Goal: Obtain resource: Obtain resource

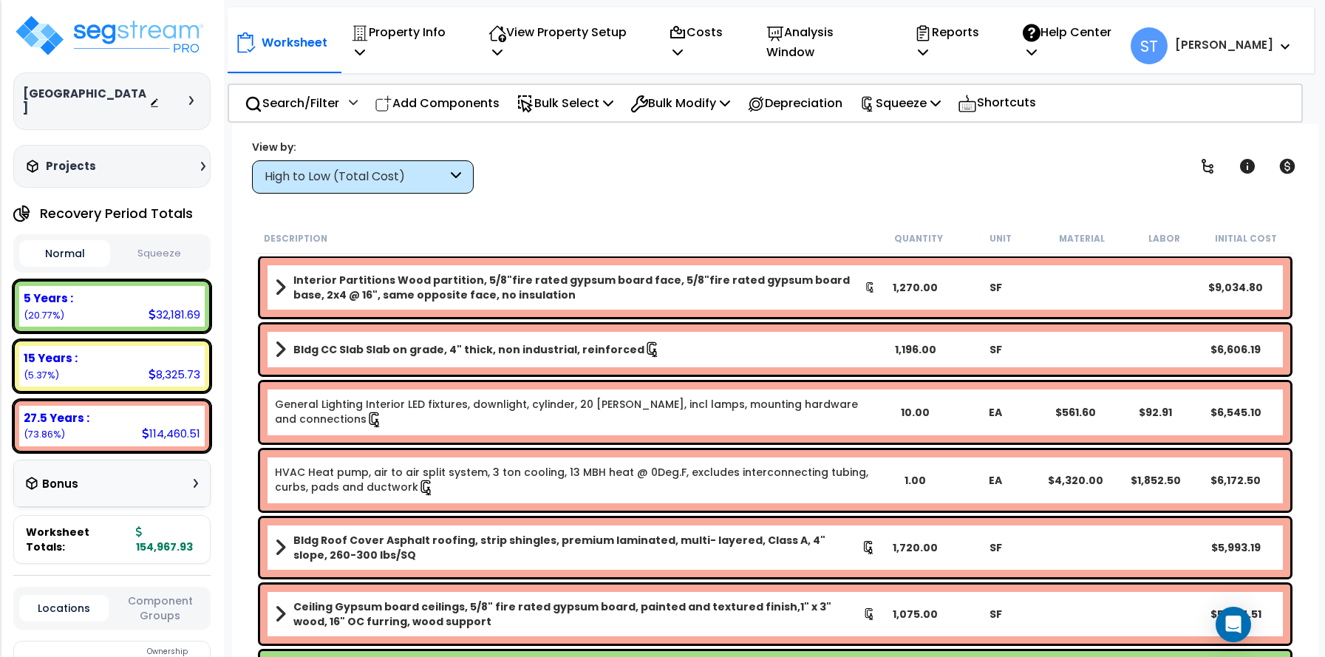
click at [134, 159] on div "Projects" at bounding box center [118, 166] width 190 height 15
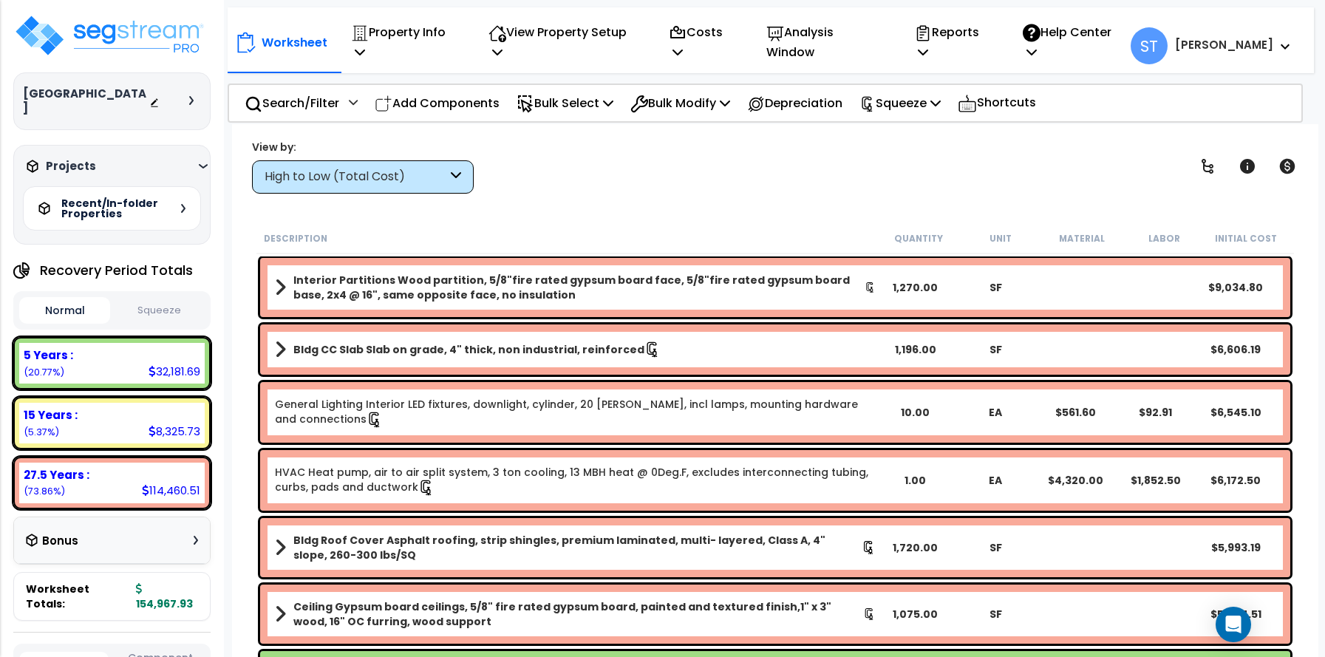
click at [143, 199] on h5 "Recent/In-folder Properties" at bounding box center [112, 208] width 103 height 21
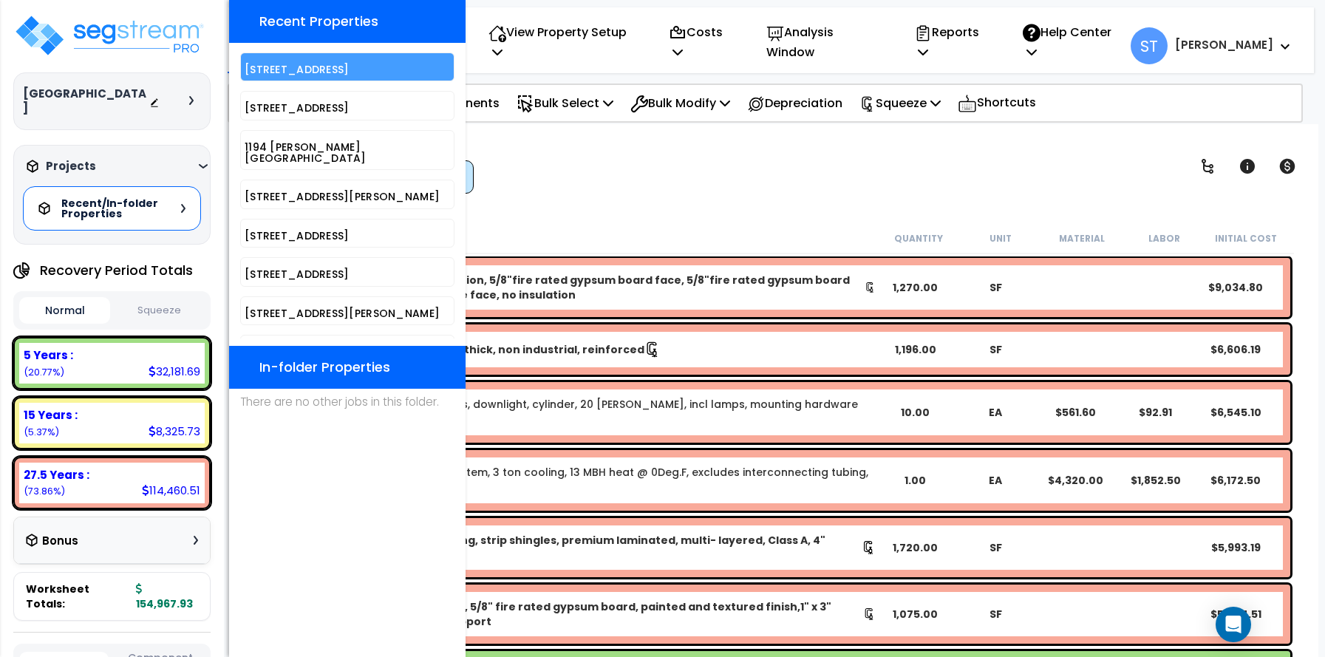
click at [295, 78] on div "[STREET_ADDRESS]" at bounding box center [347, 66] width 214 height 29
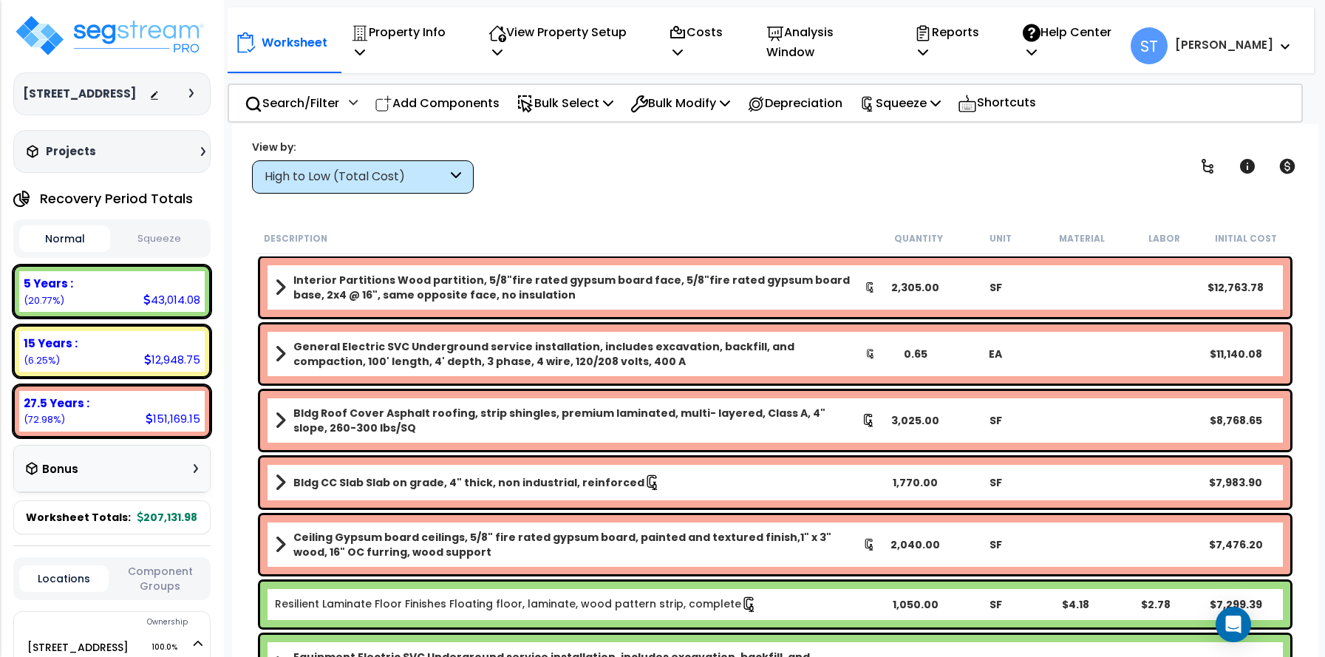
click at [168, 240] on button "Squeeze" at bounding box center [159, 239] width 91 height 26
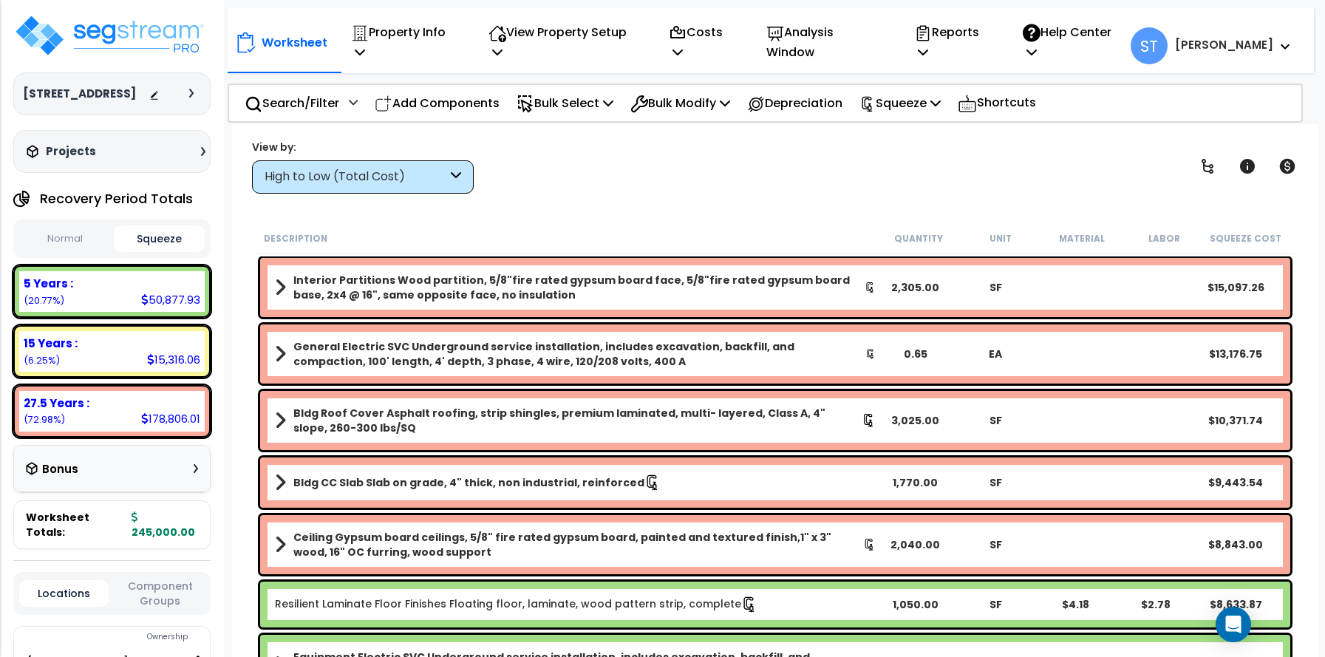
click at [70, 237] on button "Normal" at bounding box center [64, 239] width 91 height 26
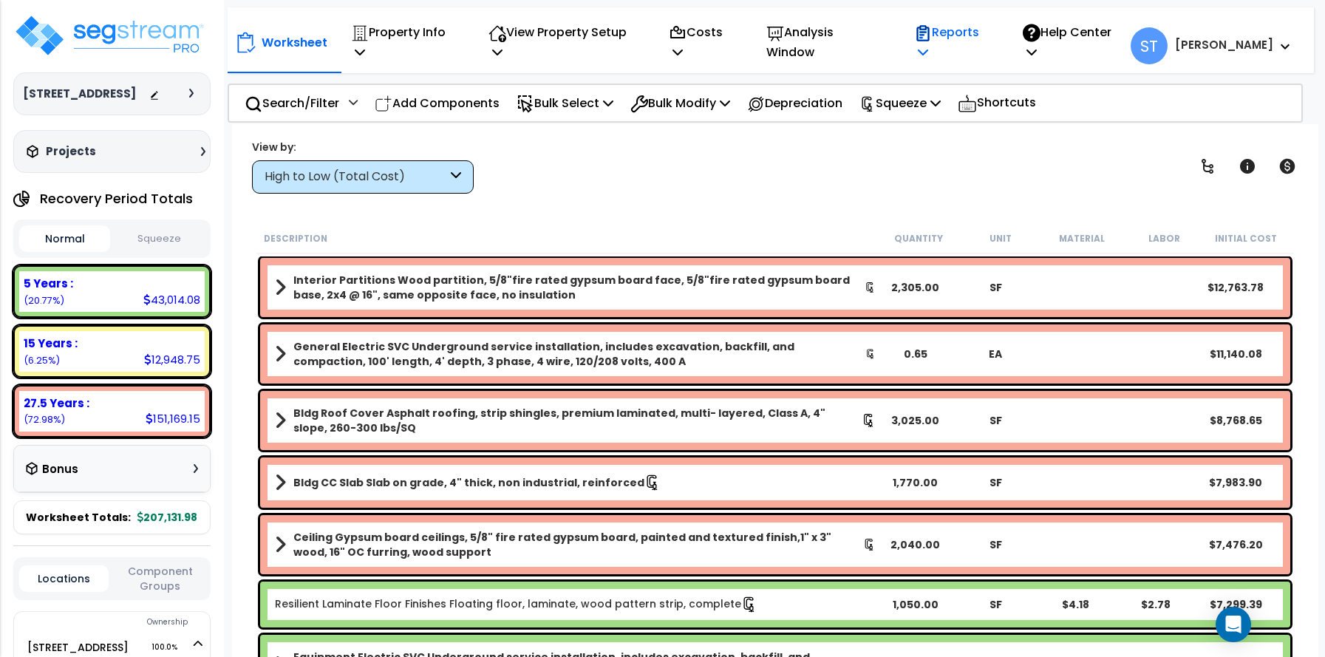
click at [978, 38] on p "Reports" at bounding box center [952, 42] width 77 height 40
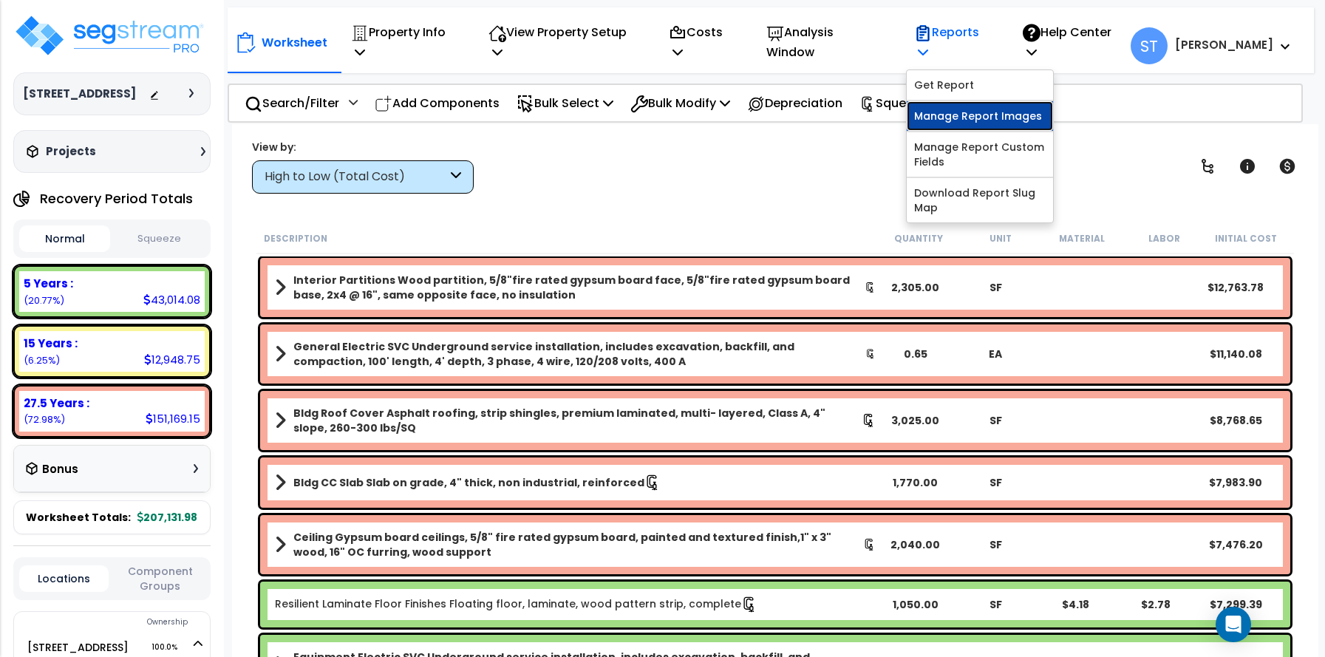
click at [987, 102] on link "Manage Report Images" at bounding box center [979, 116] width 146 height 30
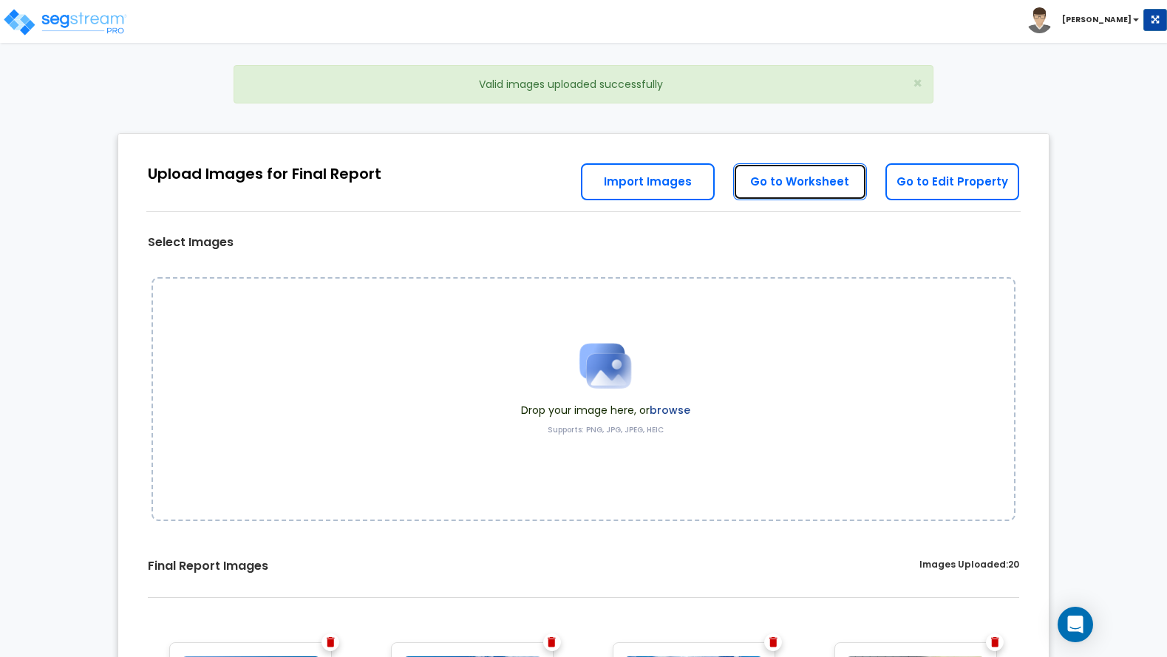
click at [802, 175] on link "Go to Worksheet" at bounding box center [800, 181] width 134 height 37
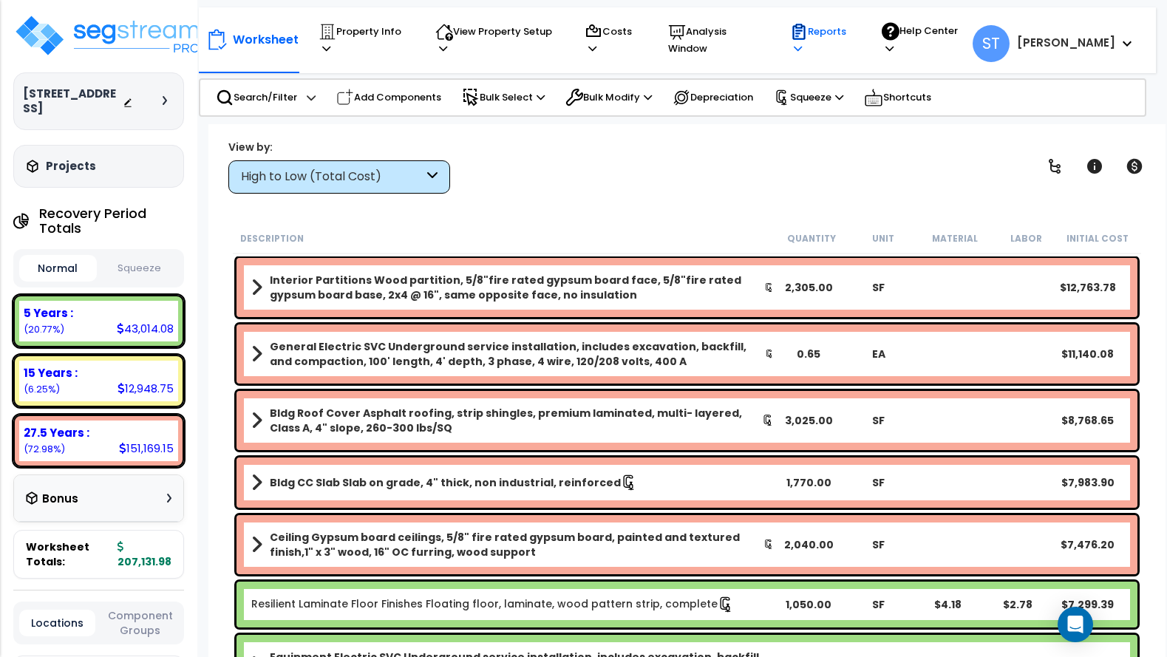
click at [845, 32] on p "Reports" at bounding box center [822, 40] width 64 height 34
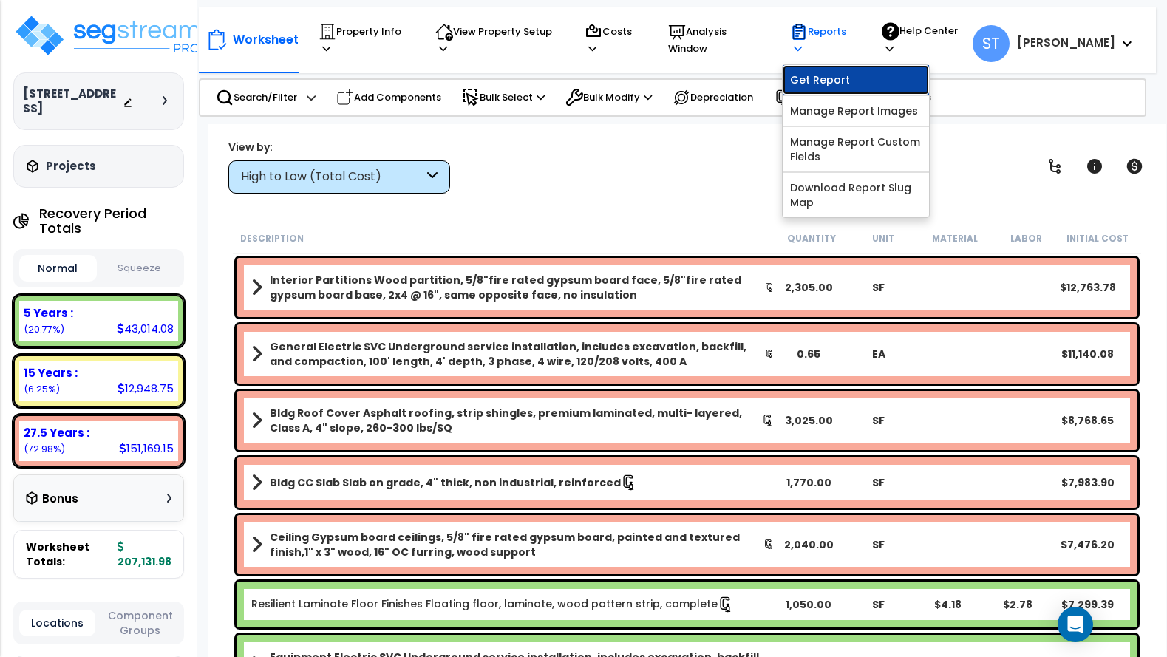
click at [875, 71] on link "Get Report" at bounding box center [855, 80] width 146 height 30
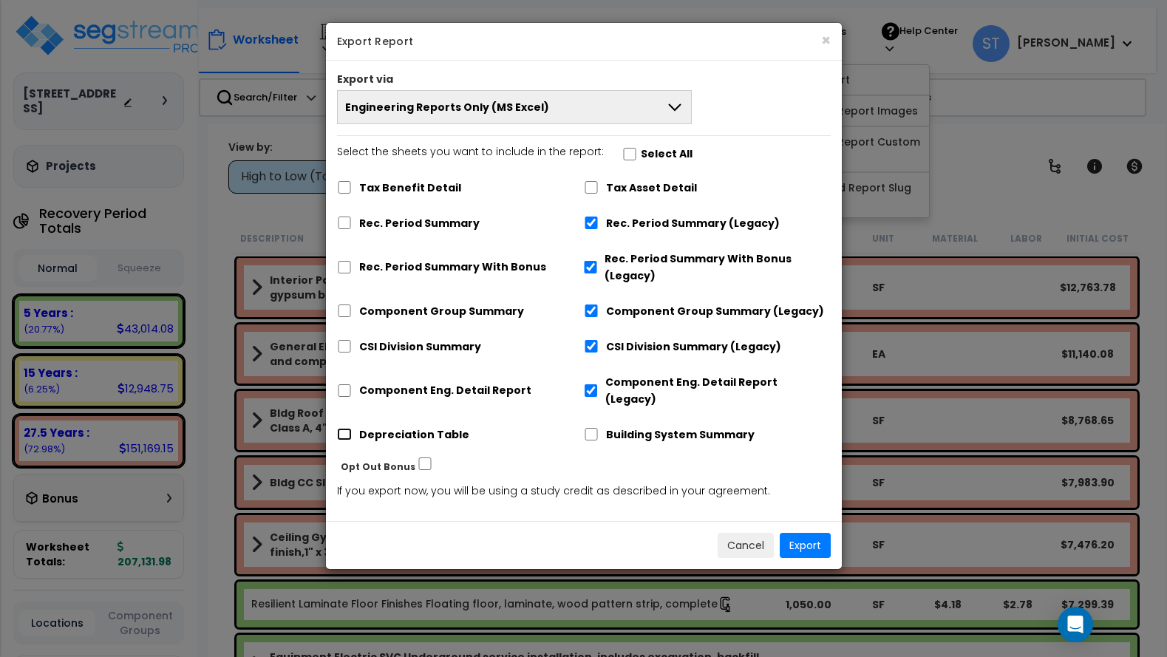
click at [344, 428] on input "Depreciation Table" at bounding box center [344, 434] width 15 height 13
checkbox input "true"
click at [812, 533] on button "Export" at bounding box center [804, 545] width 51 height 25
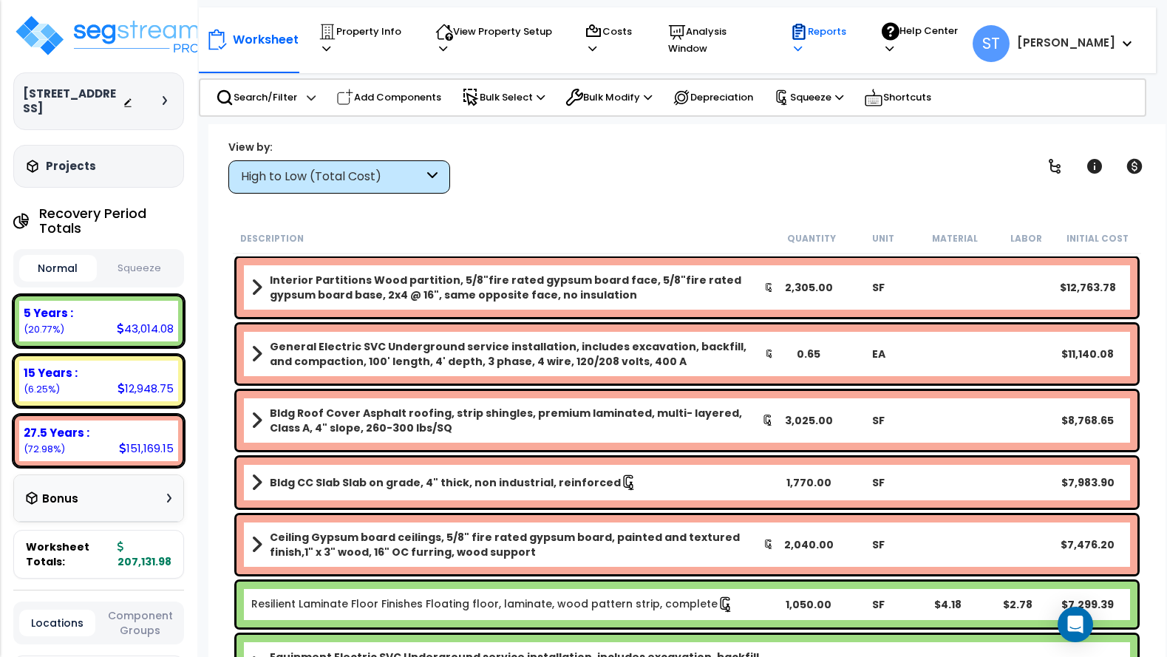
click at [853, 34] on p "Reports" at bounding box center [822, 40] width 64 height 34
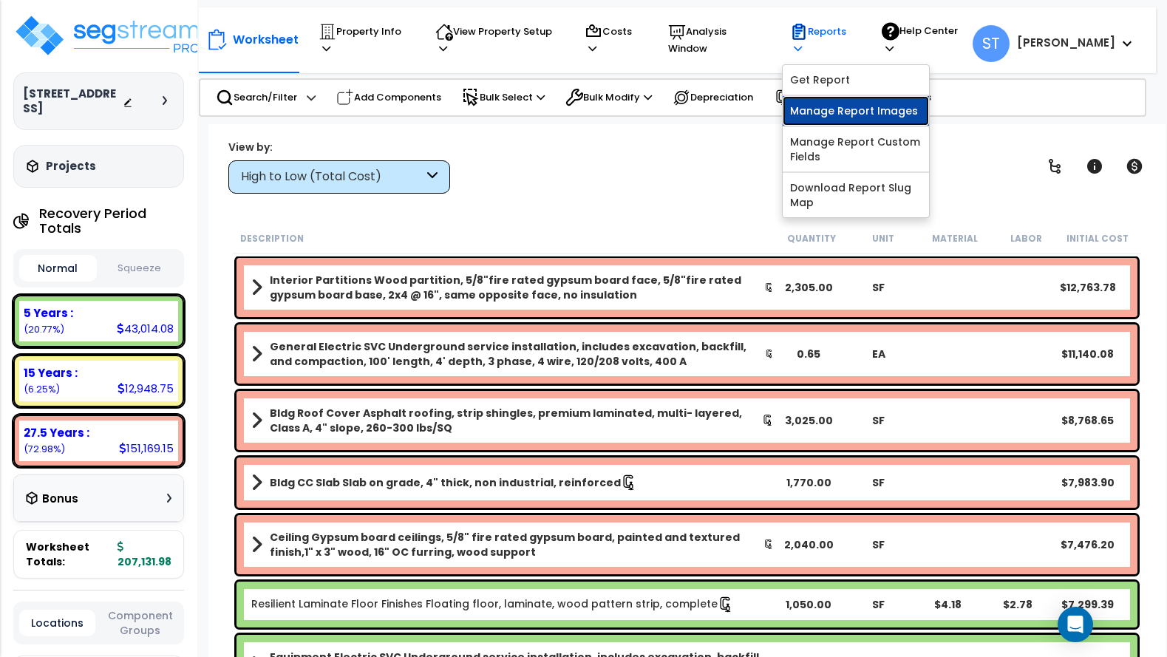
click at [854, 96] on link "Manage Report Images" at bounding box center [855, 111] width 146 height 30
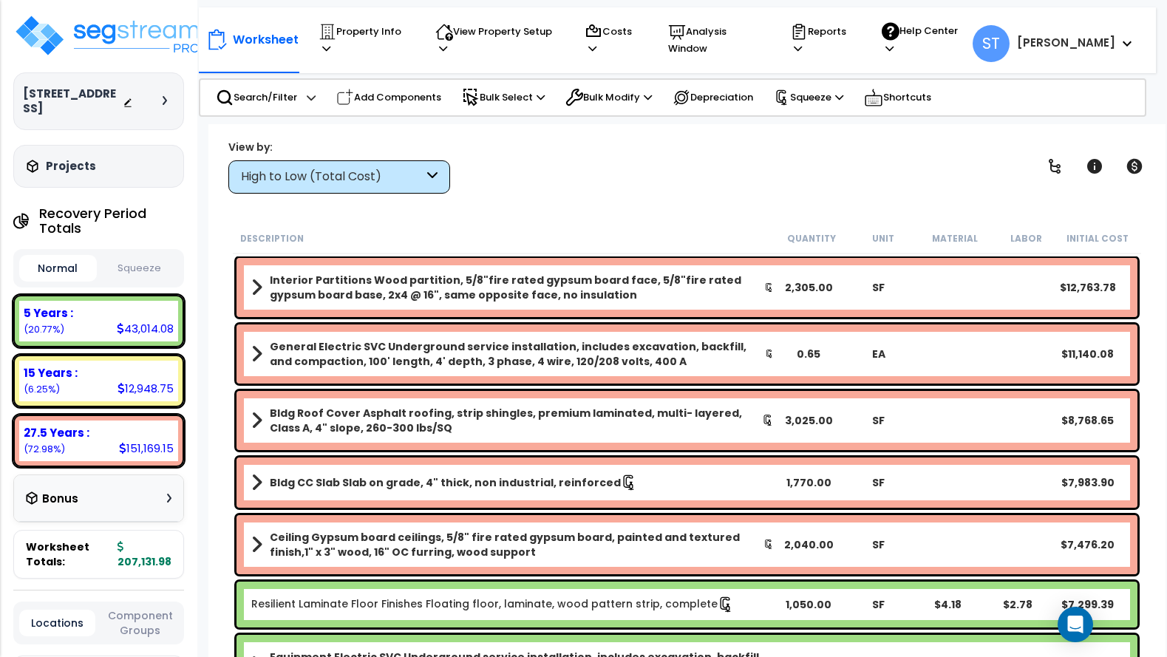
click at [138, 263] on button "Squeeze" at bounding box center [139, 269] width 78 height 26
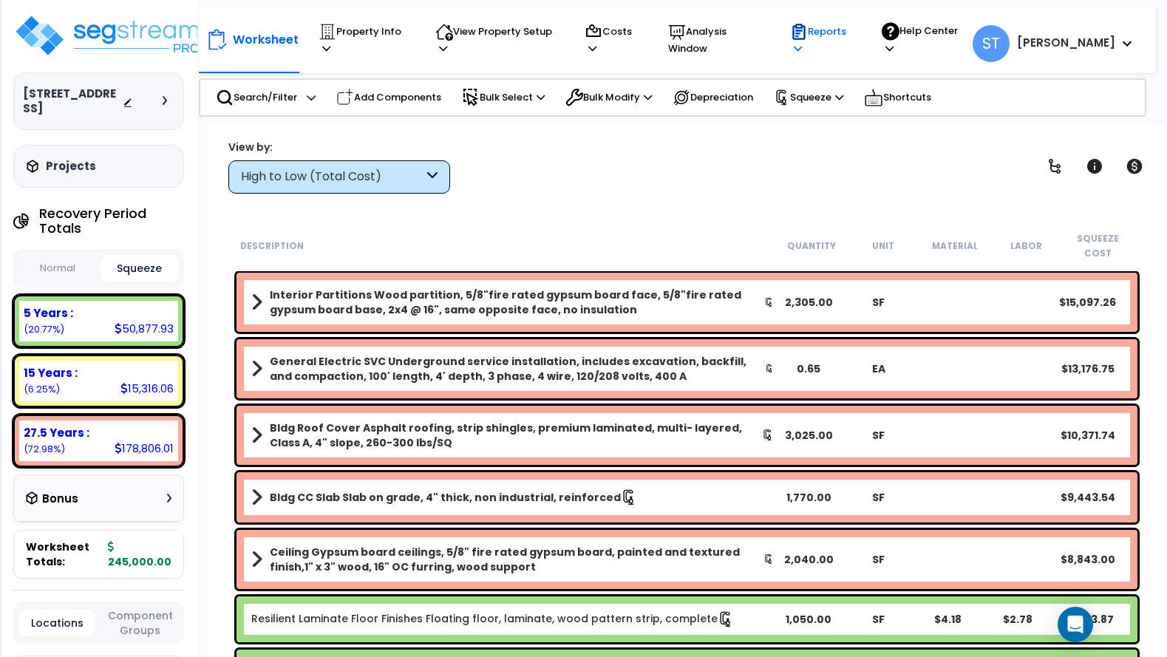
click at [853, 38] on p "Reports" at bounding box center [822, 40] width 64 height 34
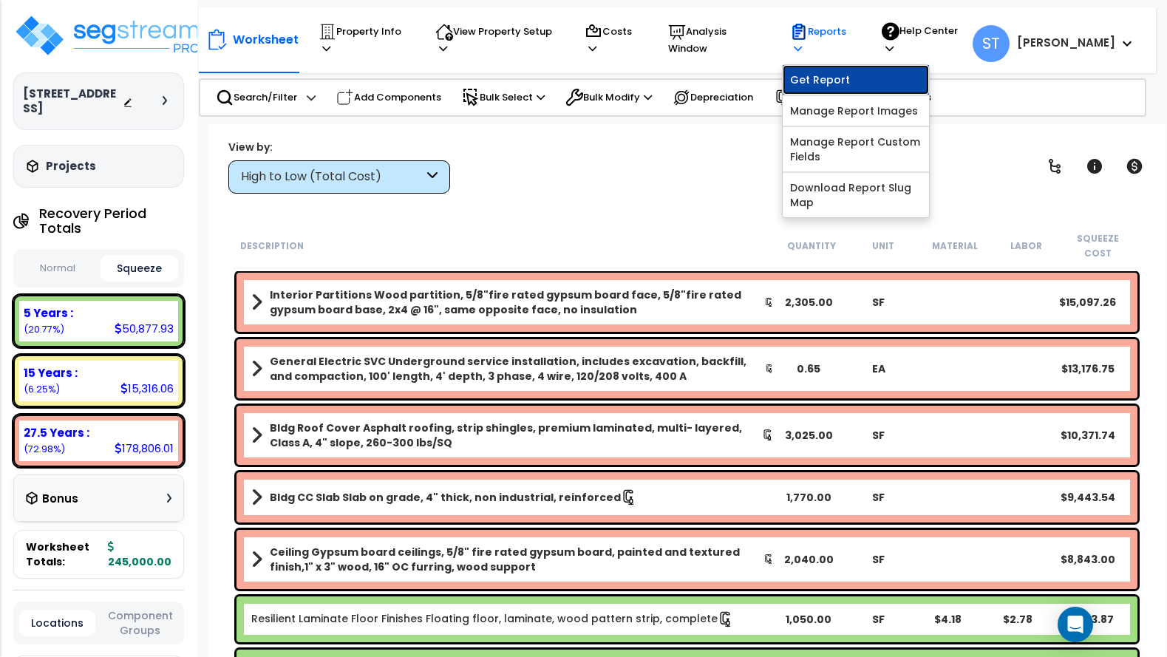
click at [863, 68] on link "Get Report" at bounding box center [855, 80] width 146 height 30
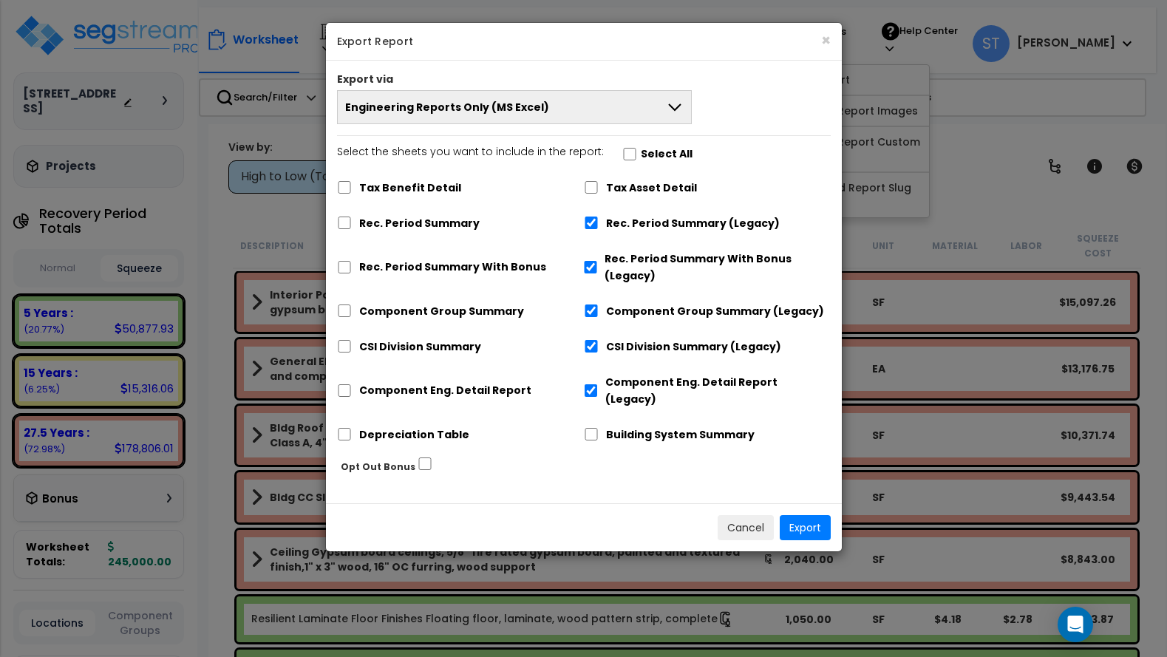
click at [533, 106] on span "Engineering Reports Only (MS Excel)" at bounding box center [447, 107] width 204 height 15
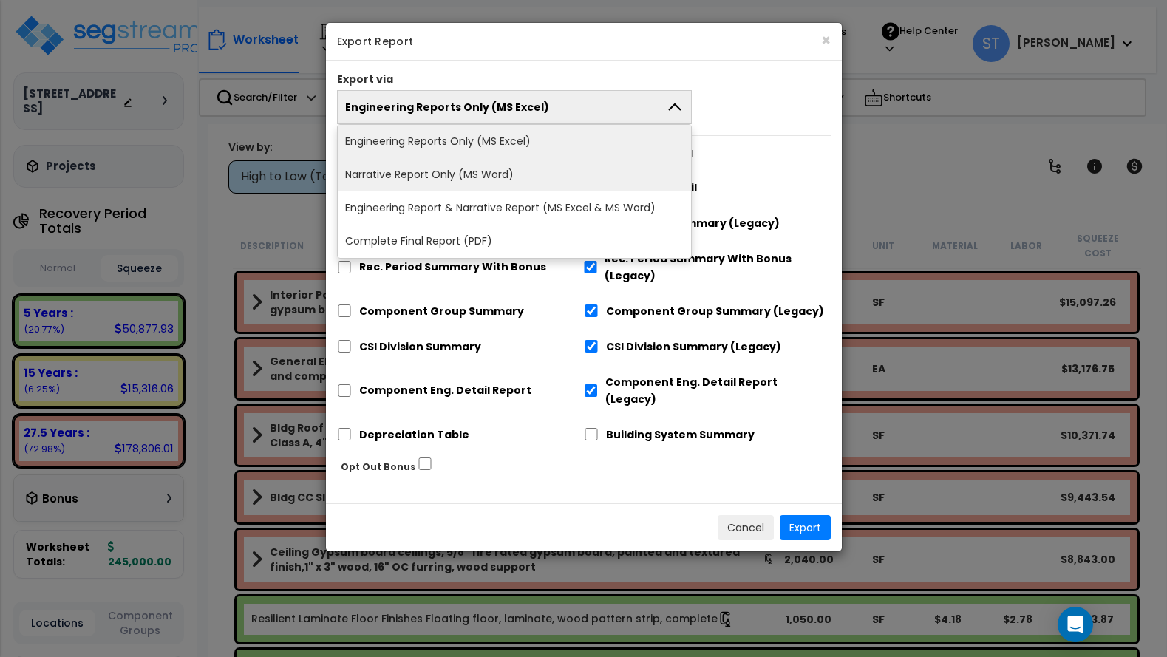
click at [510, 172] on li "Narrative Report Only (MS Word)" at bounding box center [515, 174] width 354 height 33
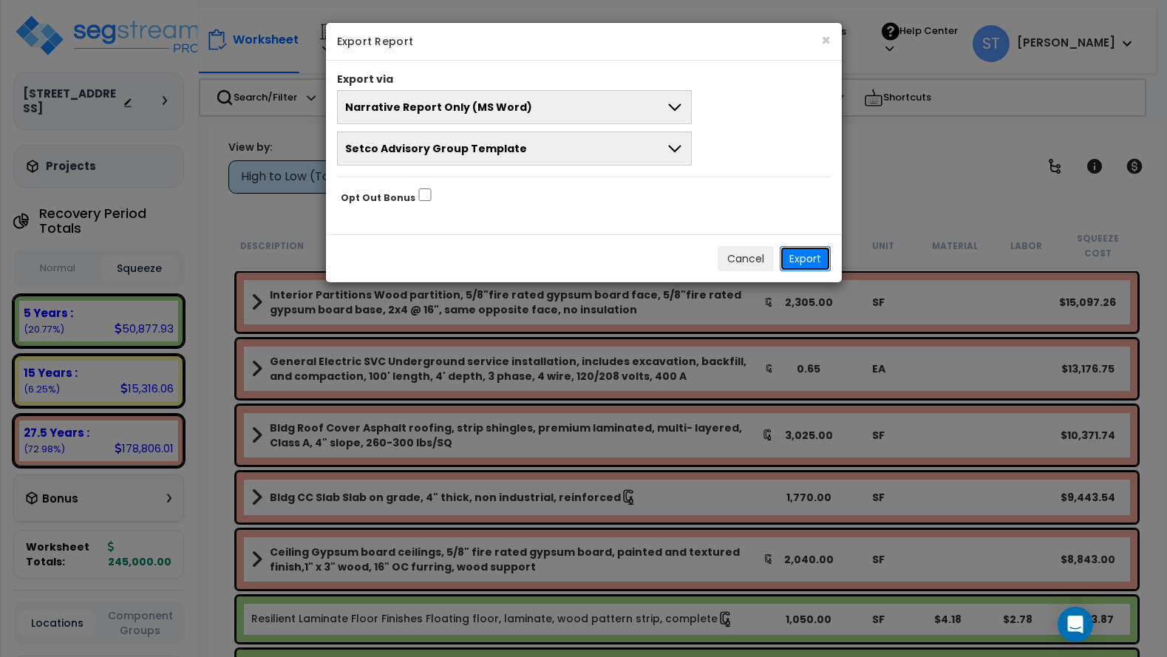
click at [809, 255] on button "Export" at bounding box center [804, 258] width 51 height 25
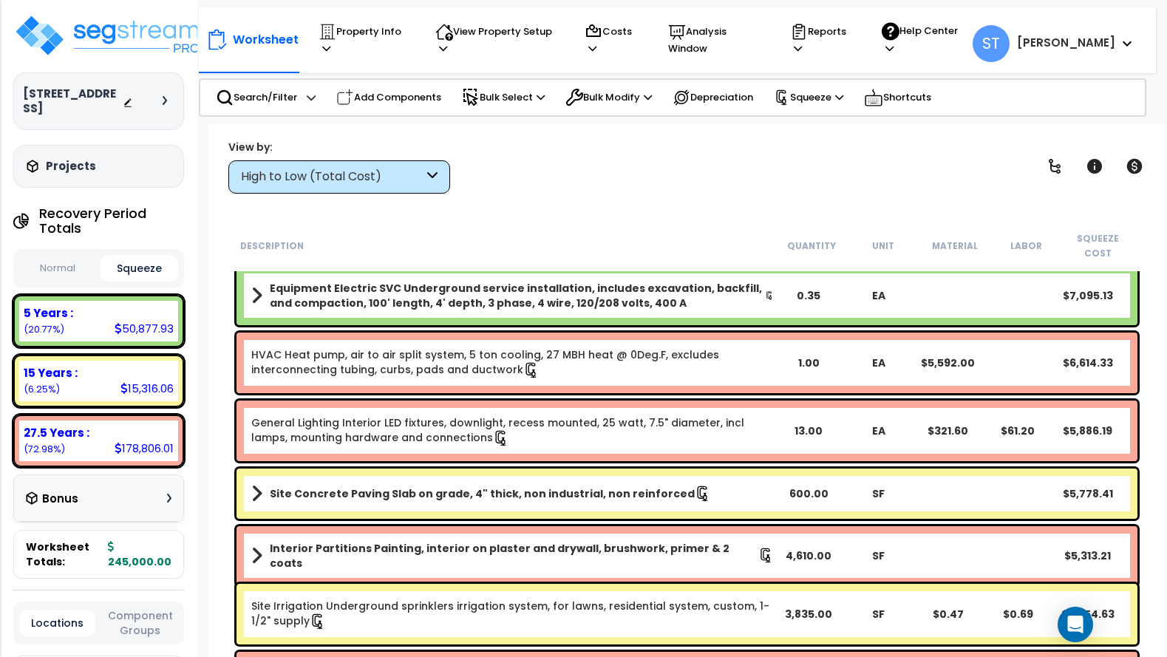
scroll to position [443, 0]
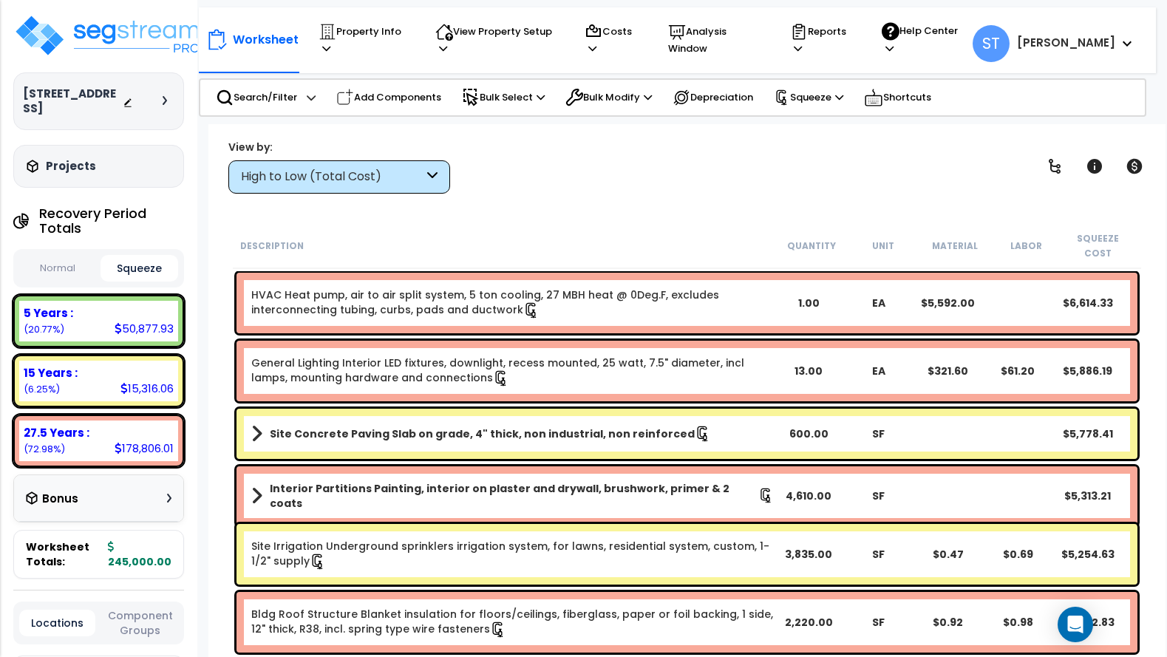
click at [515, 152] on div "View by: High to Low (Total Cost) High to Low (Total Cost)" at bounding box center [686, 166] width 927 height 55
